Goal: Task Accomplishment & Management: Use online tool/utility

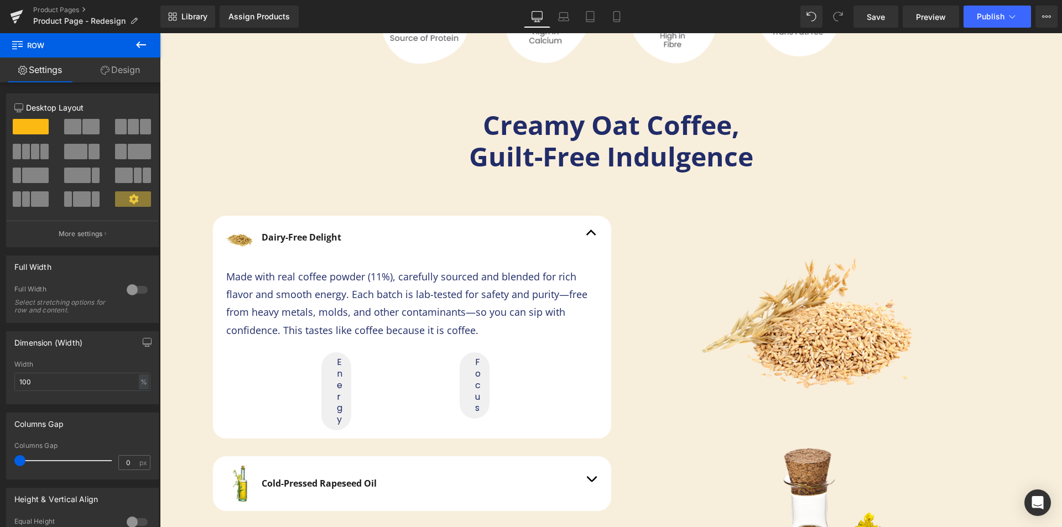
scroll to position [133, 0]
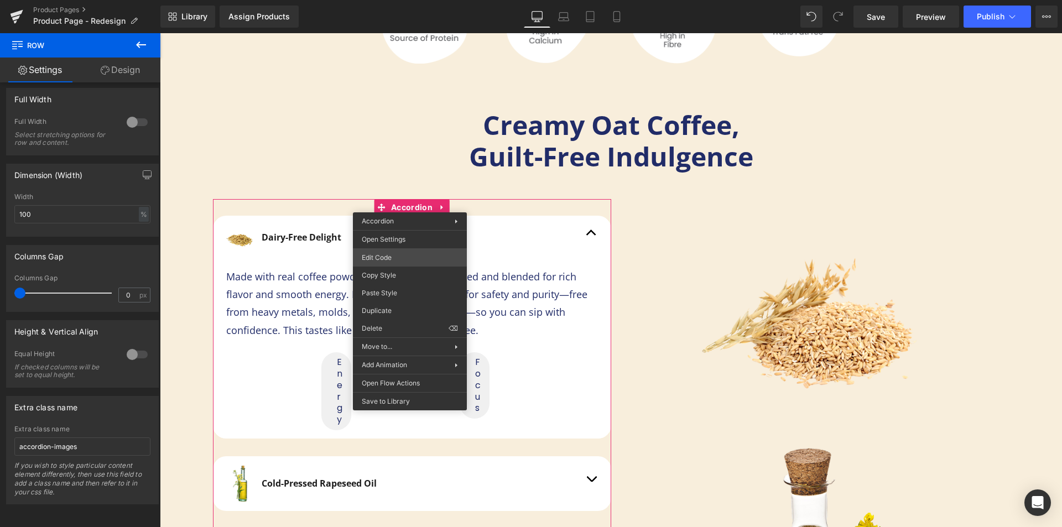
click at [385, 0] on div "Row You are previewing how the will restyle your page. You can not edit Element…" at bounding box center [531, 0] width 1062 height 0
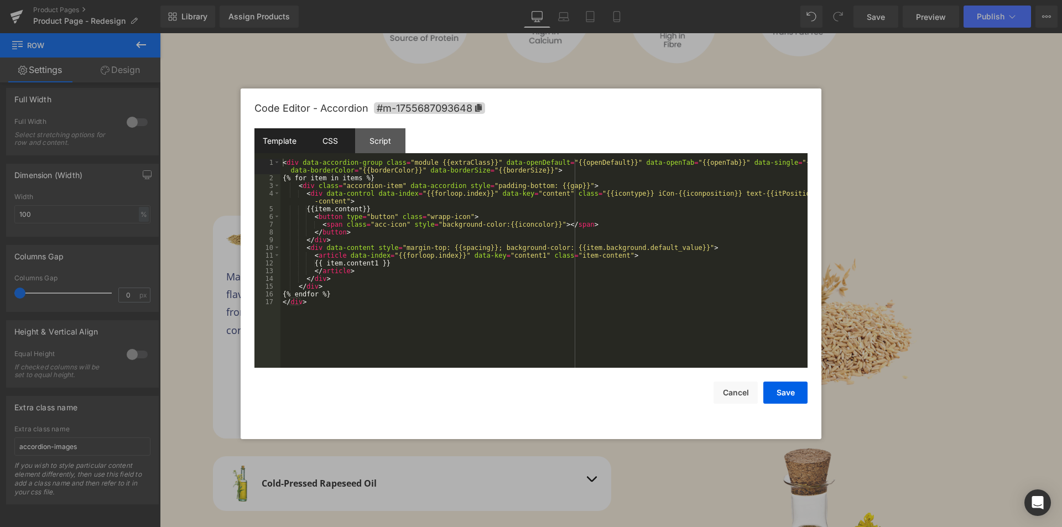
click at [335, 138] on div "CSS" at bounding box center [330, 140] width 50 height 25
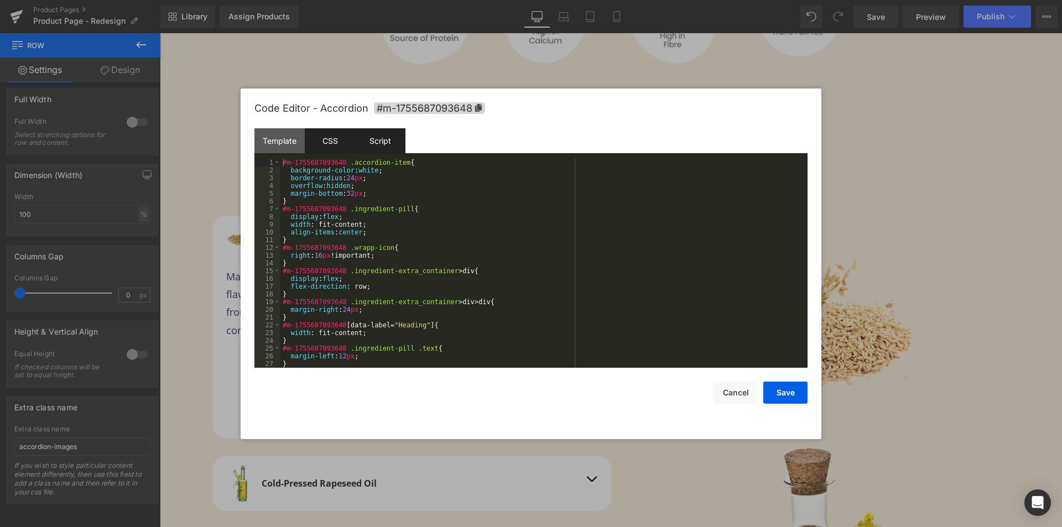
click at [376, 141] on div "Script" at bounding box center [380, 140] width 50 height 25
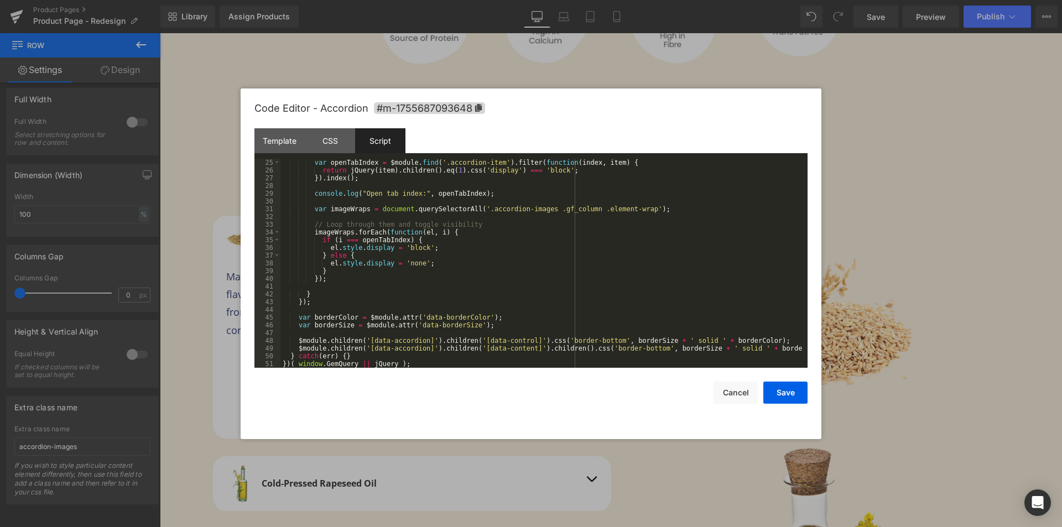
scroll to position [186, 0]
click at [286, 142] on div "Template" at bounding box center [280, 140] width 50 height 25
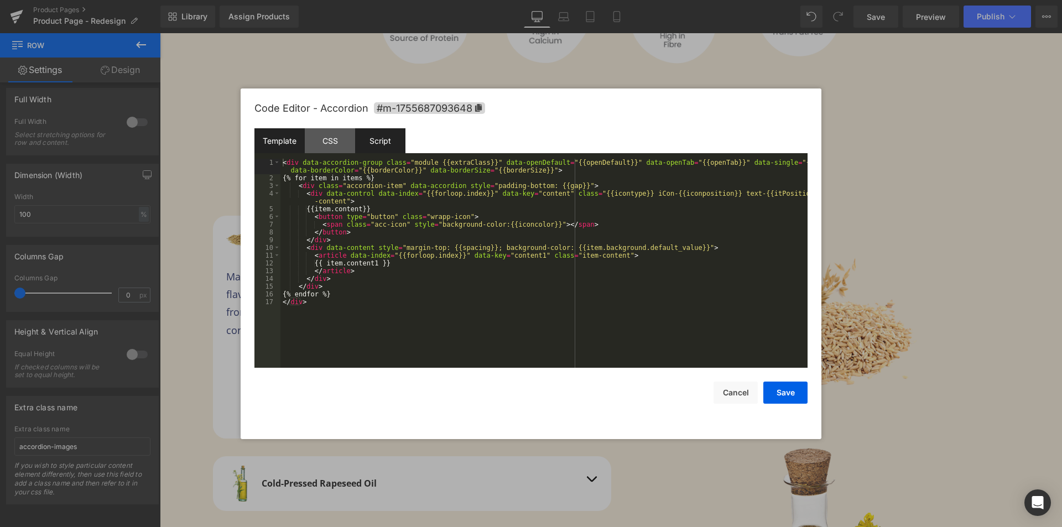
click at [372, 146] on div "Script" at bounding box center [380, 140] width 50 height 25
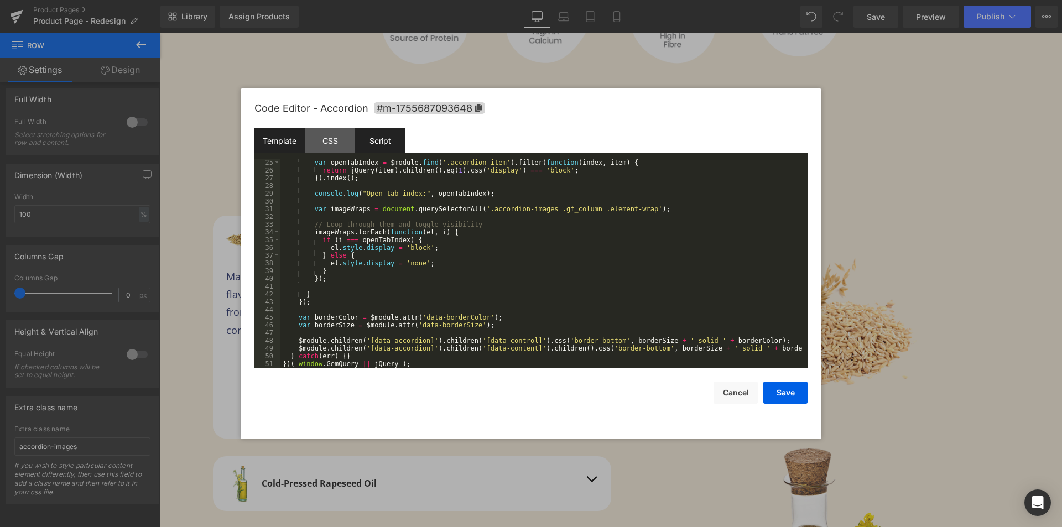
click at [291, 138] on div "Template" at bounding box center [280, 140] width 50 height 25
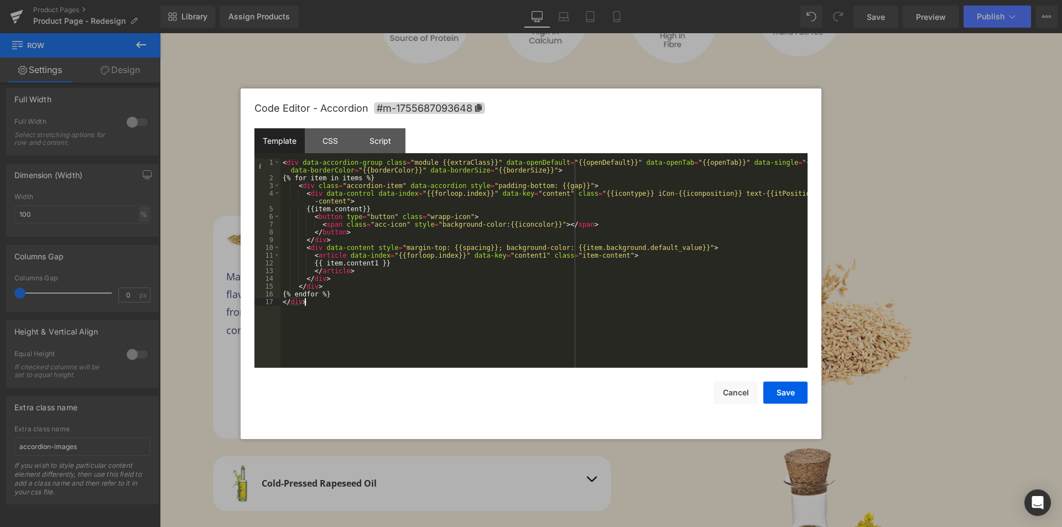
click at [387, 310] on div "< div data-accordion-group class = "module {{extraClass}}" data-openDefault = "…" at bounding box center [544, 275] width 527 height 232
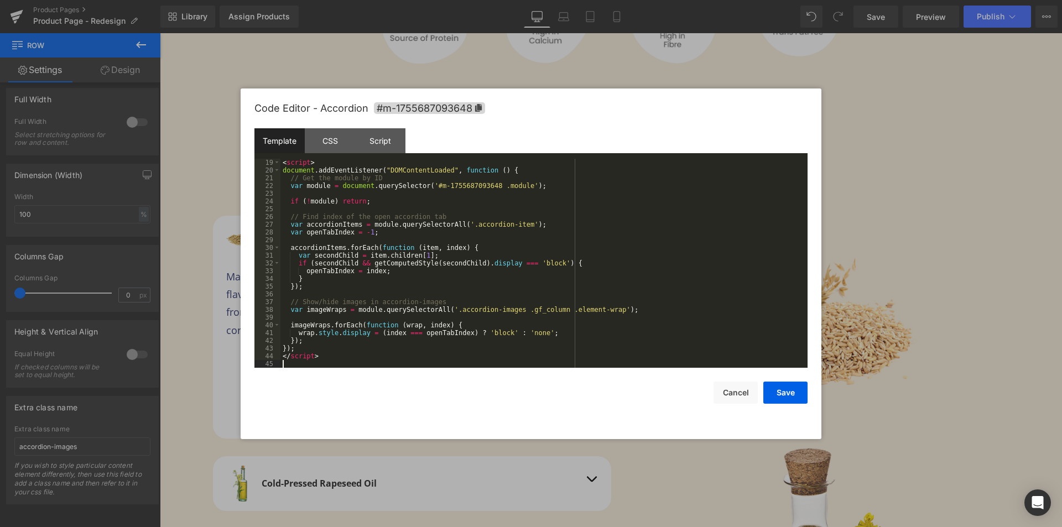
scroll to position [147, 0]
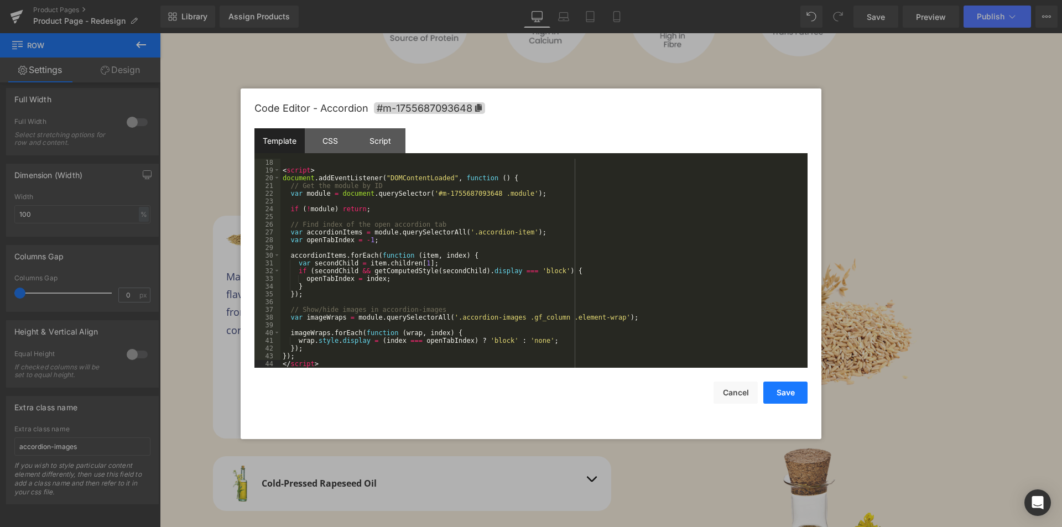
click at [773, 393] on button "Save" at bounding box center [786, 393] width 44 height 22
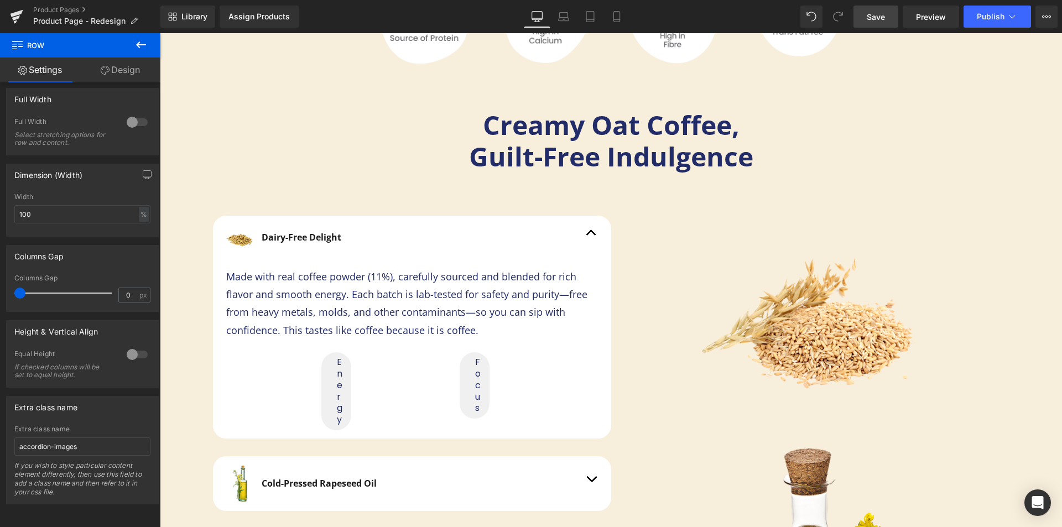
click at [876, 19] on span "Save" at bounding box center [876, 17] width 18 height 12
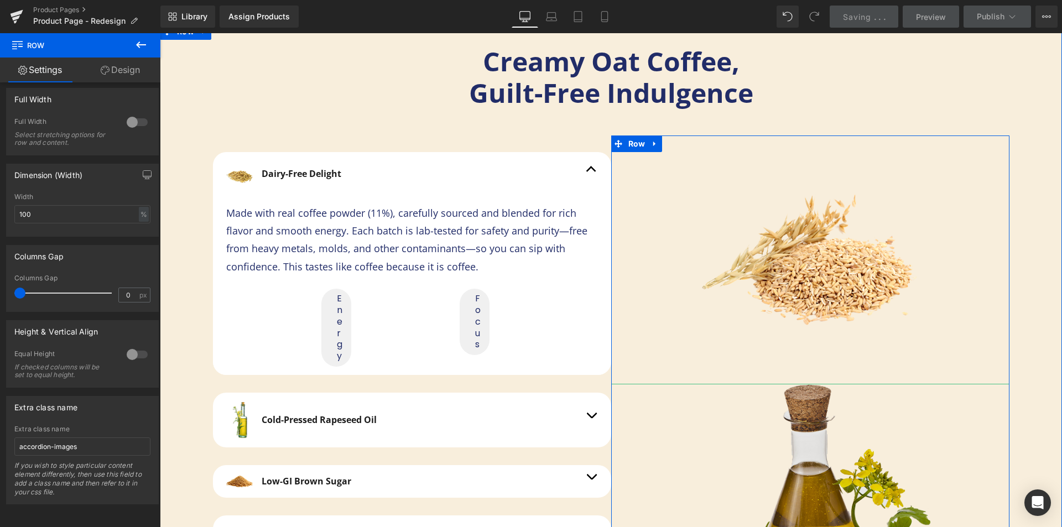
scroll to position [2393, 0]
